Goal: Use online tool/utility

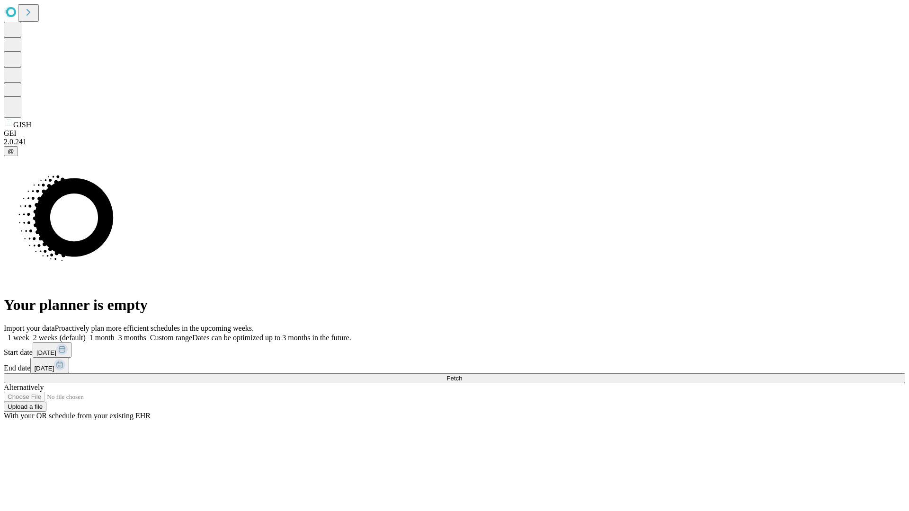
click at [462, 375] on span "Fetch" at bounding box center [454, 378] width 16 height 7
